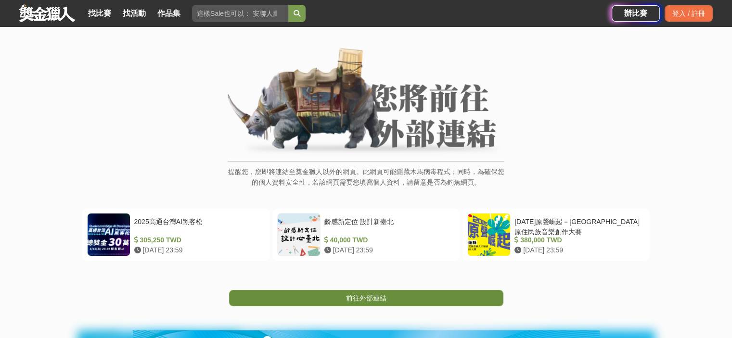
scroll to position [96, 0]
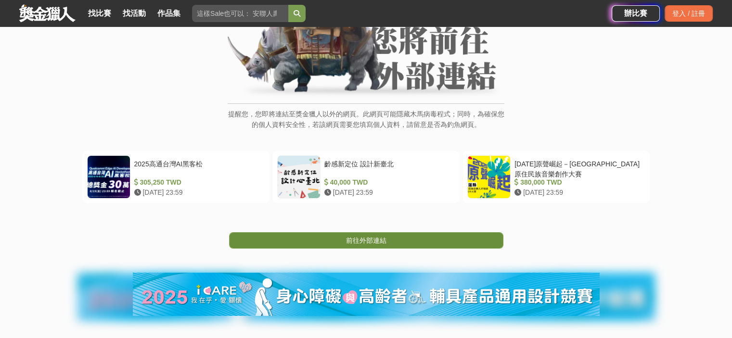
click at [346, 237] on span "前往外部連結" at bounding box center [366, 241] width 40 height 8
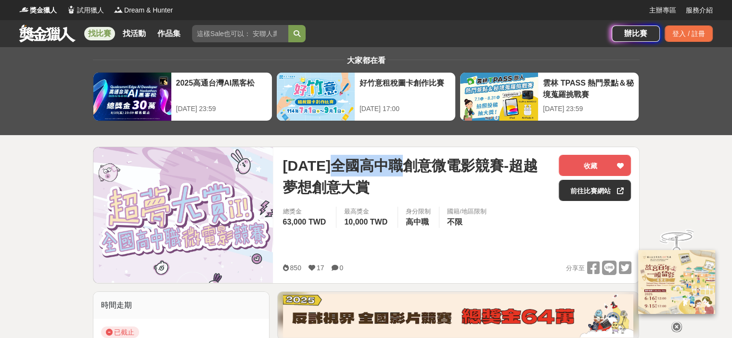
drag, startPoint x: 346, startPoint y: 163, endPoint x: 419, endPoint y: 162, distance: 73.6
click at [419, 162] on span "[DATE]全國高中職創意微電影競賽-超越夢想創意大賞" at bounding box center [417, 176] width 269 height 43
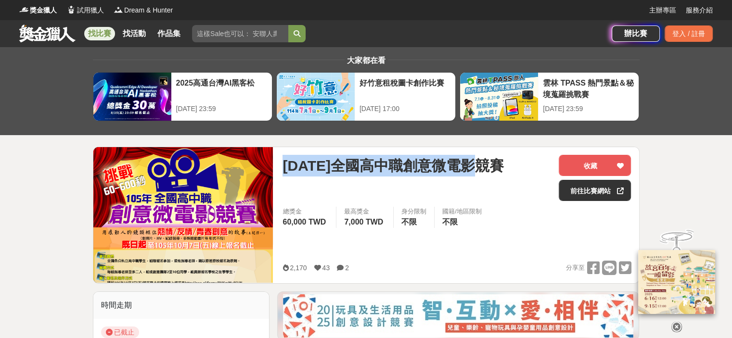
drag, startPoint x: 281, startPoint y: 169, endPoint x: 510, endPoint y: 166, distance: 229.1
click at [510, 166] on div "105年全國高中職創意微電影競賽 收藏 前往比賽網站 總獎金 60,000 TWD 最高獎金 7,000 TWD 身分限制 不限 國籍/地區限制 不限 2,1…" at bounding box center [457, 215] width 364 height 136
copy span "105年全國高中職創意微電影競賽"
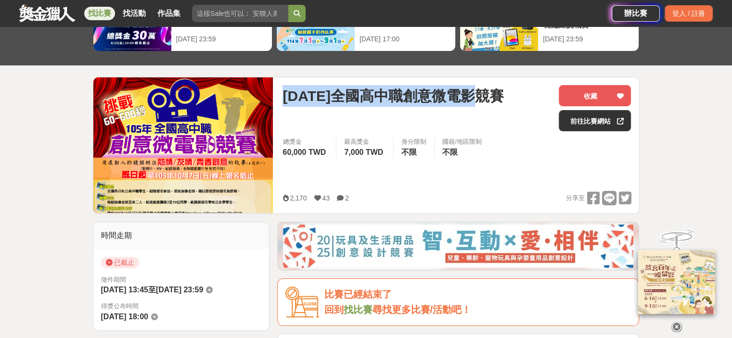
scroll to position [144, 0]
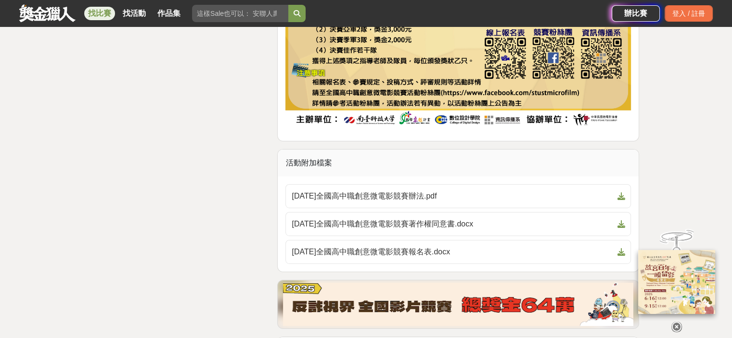
scroll to position [3128, 0]
